Goal: Task Accomplishment & Management: Manage account settings

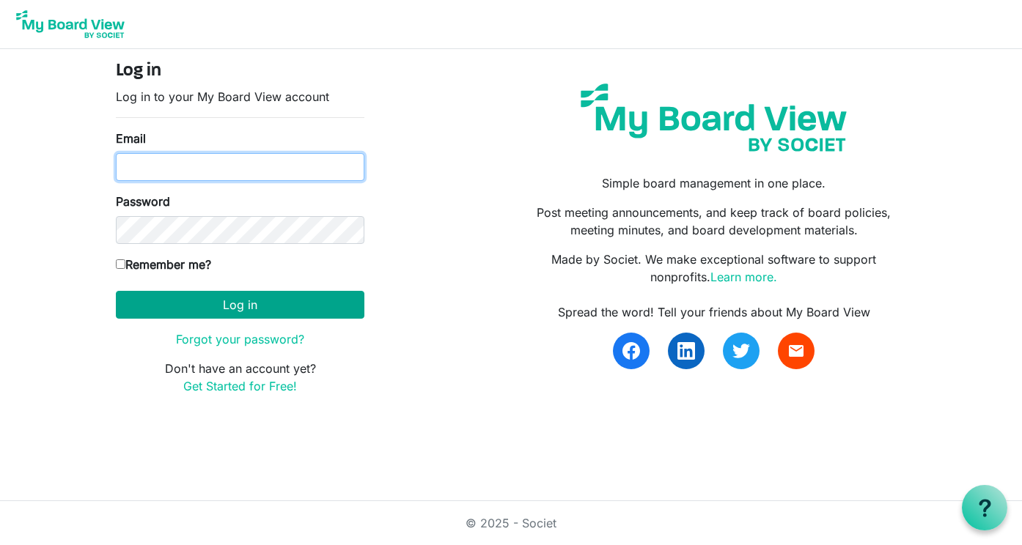
type input "programs@lgbtcenterofreading.com"
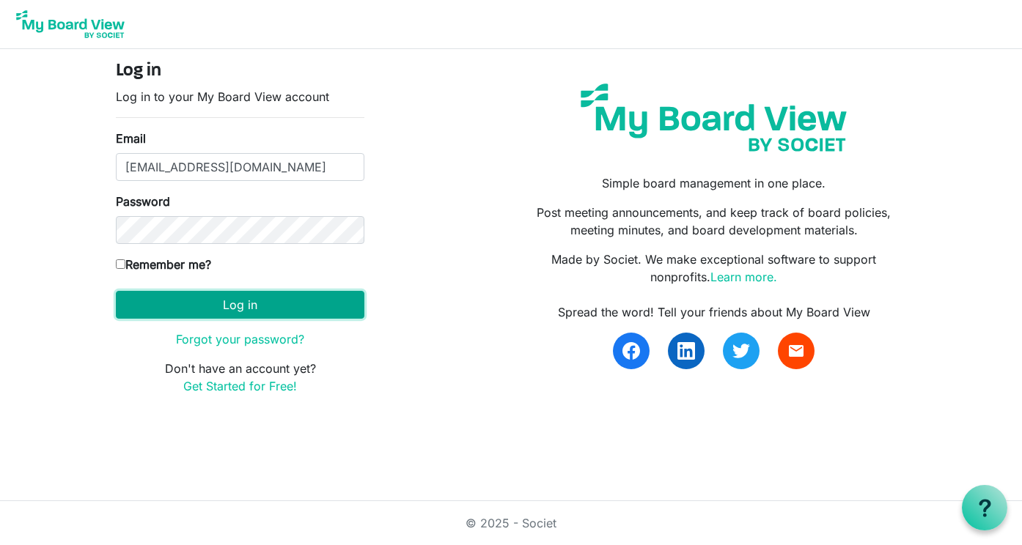
click at [262, 308] on button "Log in" at bounding box center [240, 305] width 248 height 28
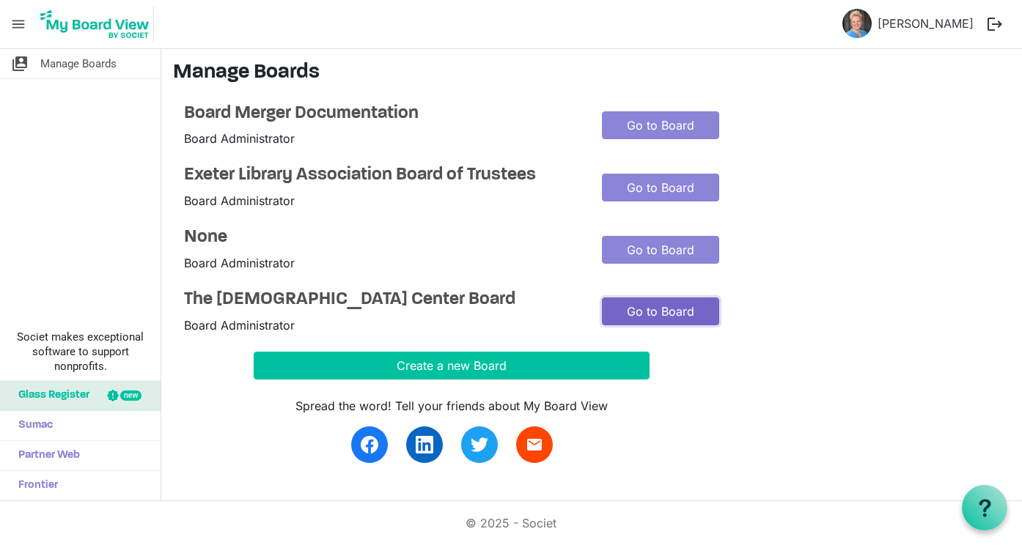
click at [655, 308] on link "Go to Board" at bounding box center [660, 312] width 117 height 28
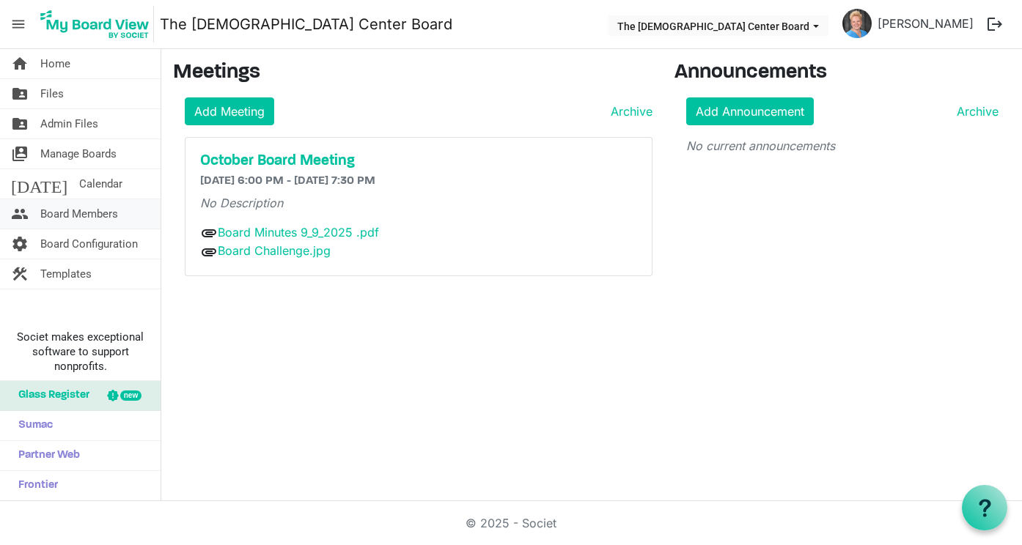
click at [56, 215] on span "Board Members" at bounding box center [79, 213] width 78 height 29
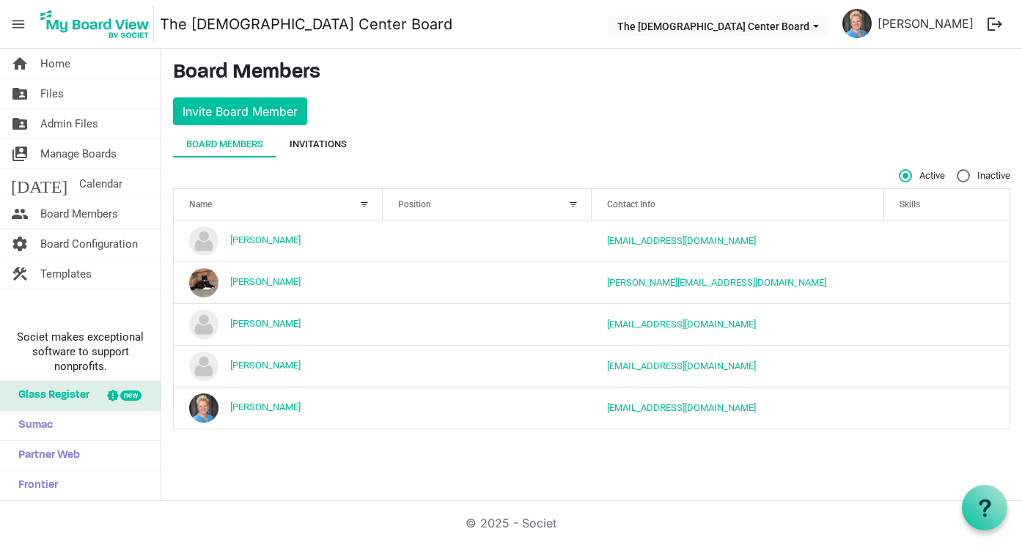
click at [311, 147] on div "Invitations" at bounding box center [318, 144] width 57 height 15
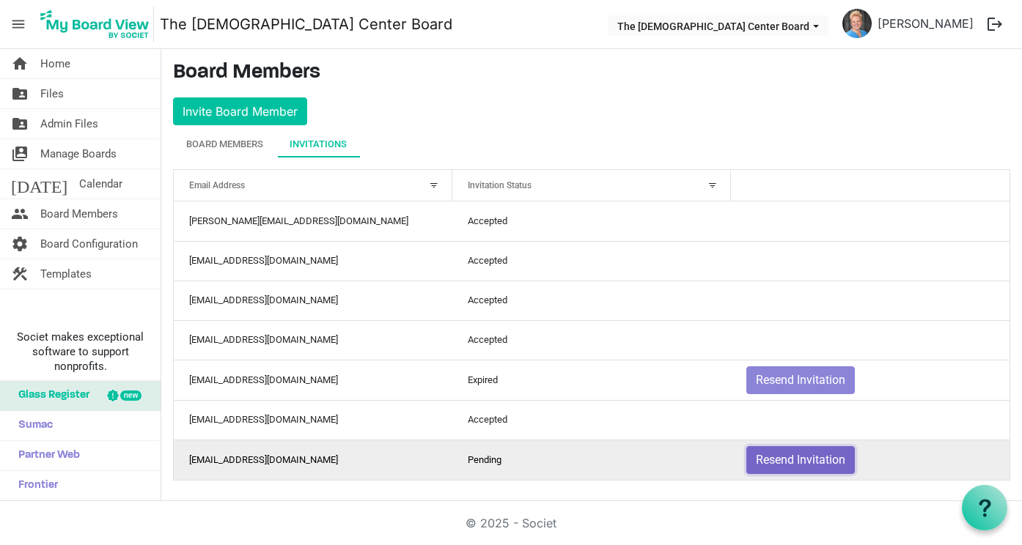
click at [834, 462] on button "Resend Invitation" at bounding box center [800, 460] width 108 height 28
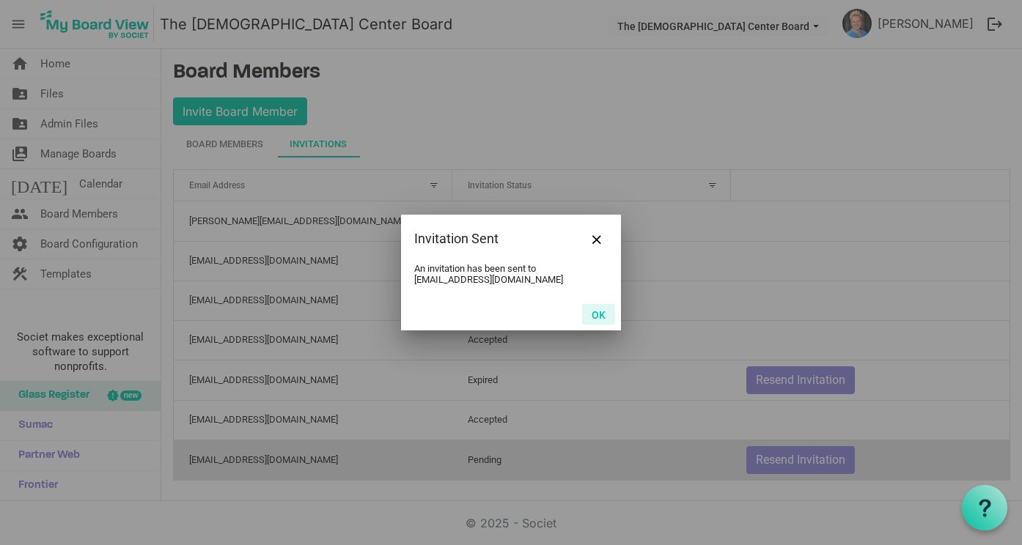
click at [597, 314] on button "OK" at bounding box center [598, 314] width 33 height 21
